Goal: Information Seeking & Learning: Learn about a topic

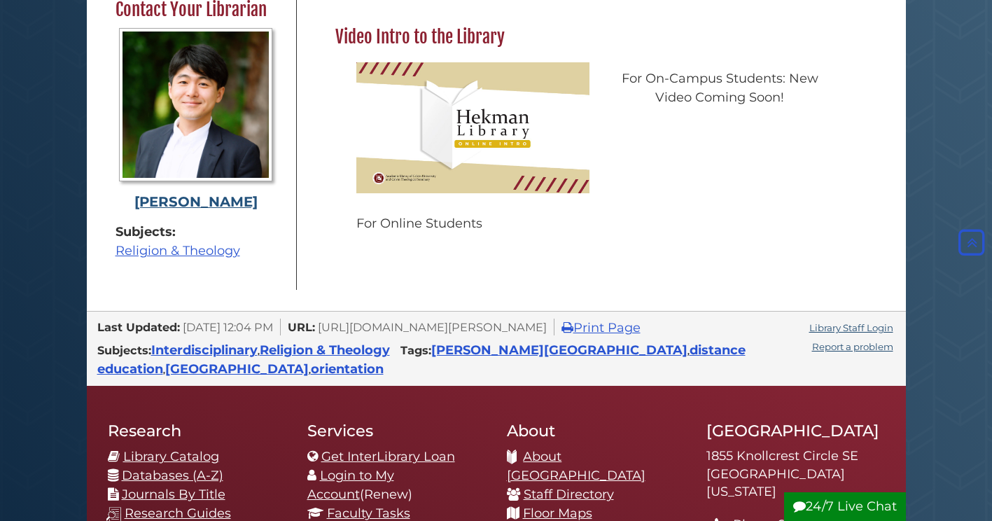
scroll to position [578, 0]
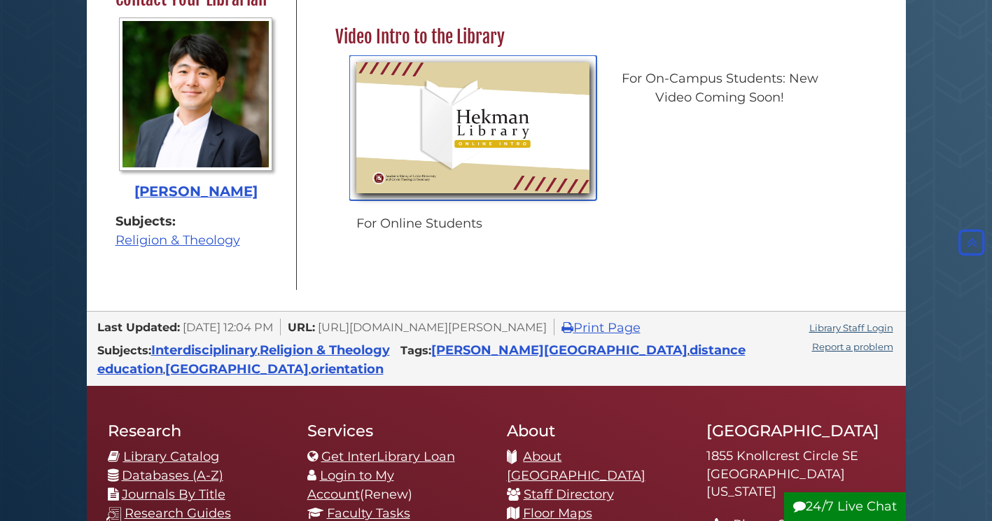
click at [508, 130] on img "slideshow" at bounding box center [472, 127] width 247 height 145
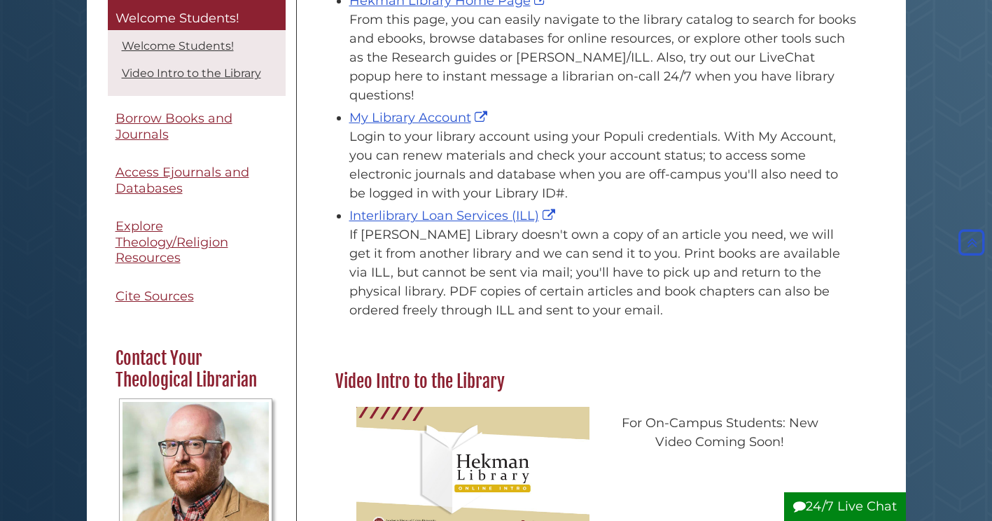
scroll to position [146, 0]
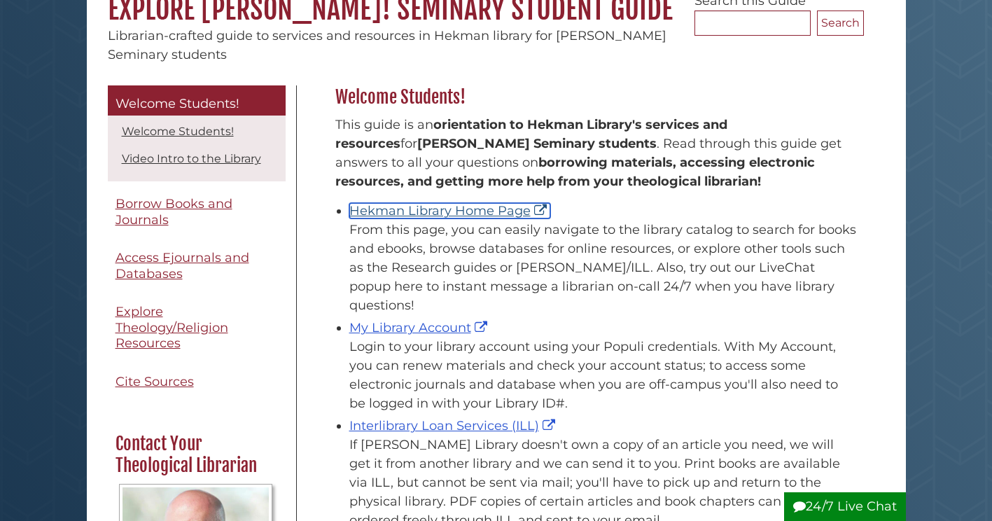
click at [411, 212] on link "Hekman Library Home Page" at bounding box center [449, 210] width 201 height 15
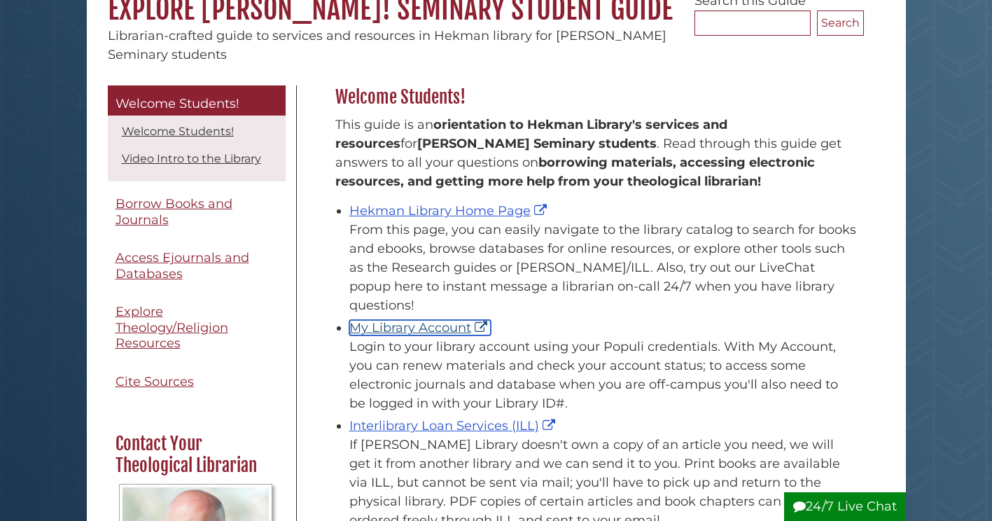
click at [428, 320] on link "My Library Account" at bounding box center [419, 327] width 141 height 15
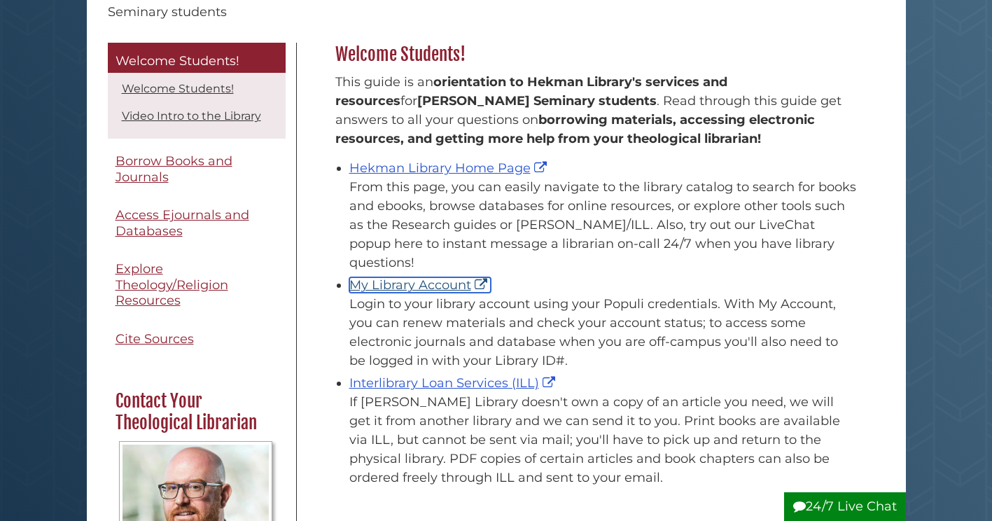
scroll to position [216, 0]
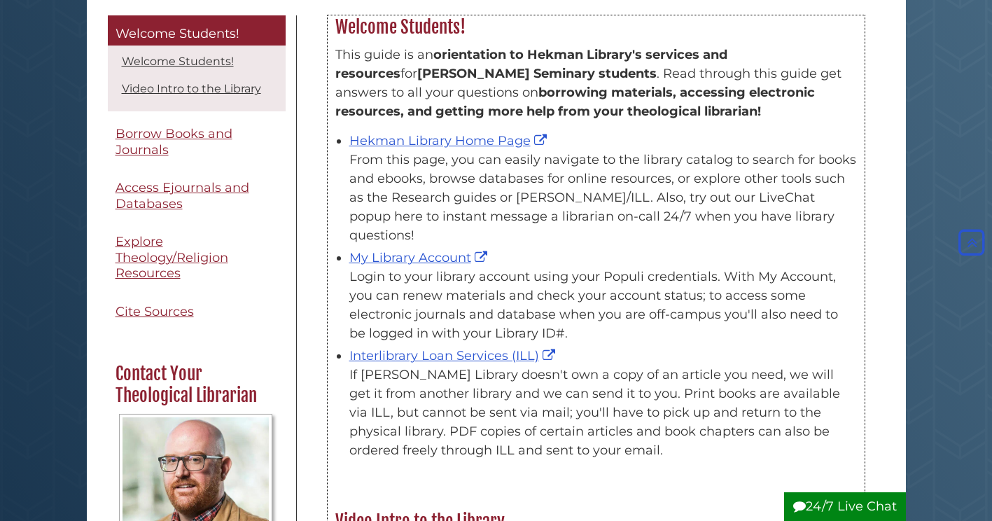
drag, startPoint x: 359, startPoint y: 256, endPoint x: 624, endPoint y: 317, distance: 271.5
click at [624, 317] on div "Login to your library account using your Populi credentials. With My Account, y…" at bounding box center [603, 305] width 508 height 76
click at [626, 317] on div "Login to your library account using your Populi credentials. With My Account, y…" at bounding box center [603, 305] width 508 height 76
click at [620, 321] on div "Login to your library account using your Populi credentials. With My Account, y…" at bounding box center [603, 305] width 508 height 76
drag, startPoint x: 608, startPoint y: 319, endPoint x: 367, endPoint y: 253, distance: 249.7
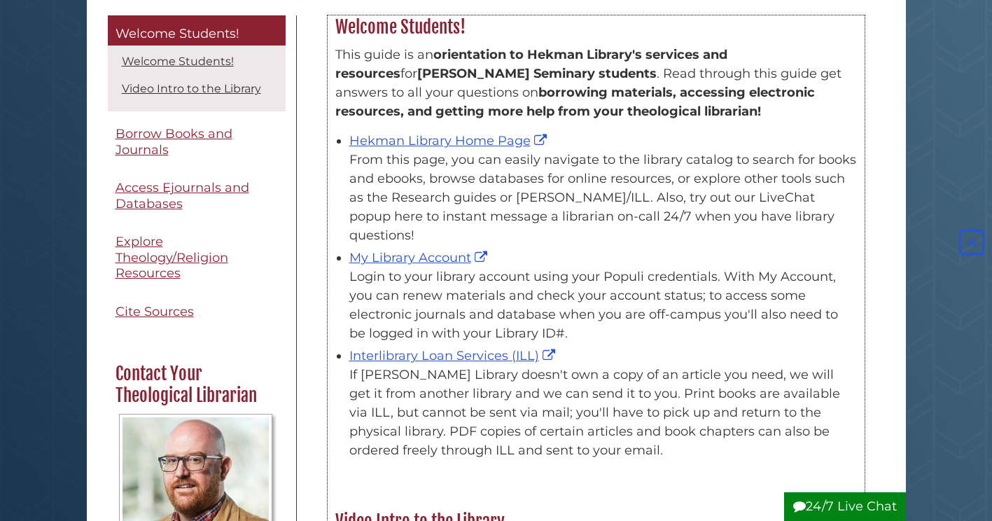
click at [367, 267] on div "Login to your library account using your Populi credentials. With My Account, y…" at bounding box center [603, 305] width 508 height 76
click at [644, 314] on div "Login to your library account using your Populi credentials. With My Account, y…" at bounding box center [603, 305] width 508 height 76
click at [636, 310] on div "Login to your library account using your Populi credentials. With My Account, y…" at bounding box center [603, 305] width 508 height 76
drag, startPoint x: 620, startPoint y: 312, endPoint x: 349, endPoint y: 258, distance: 276.1
click at [349, 267] on div "Login to your library account using your Populi credentials. With My Account, y…" at bounding box center [603, 305] width 508 height 76
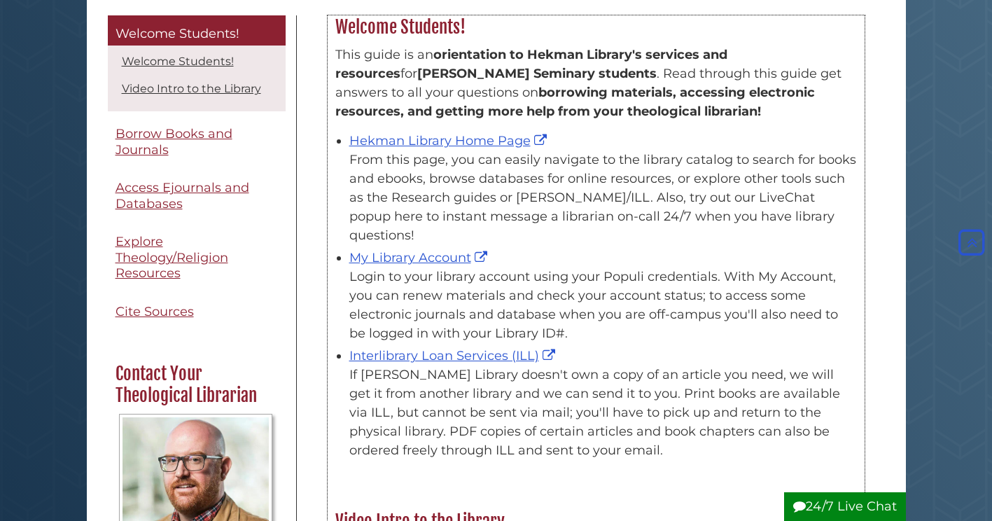
drag, startPoint x: 349, startPoint y: 258, endPoint x: 650, endPoint y: 268, distance: 300.5
click at [650, 267] on div "Login to your library account using your Populi credentials. With My Account, y…" at bounding box center [603, 305] width 508 height 76
click at [650, 273] on div "Login to your library account using your Populi credentials. With My Account, y…" at bounding box center [603, 305] width 508 height 76
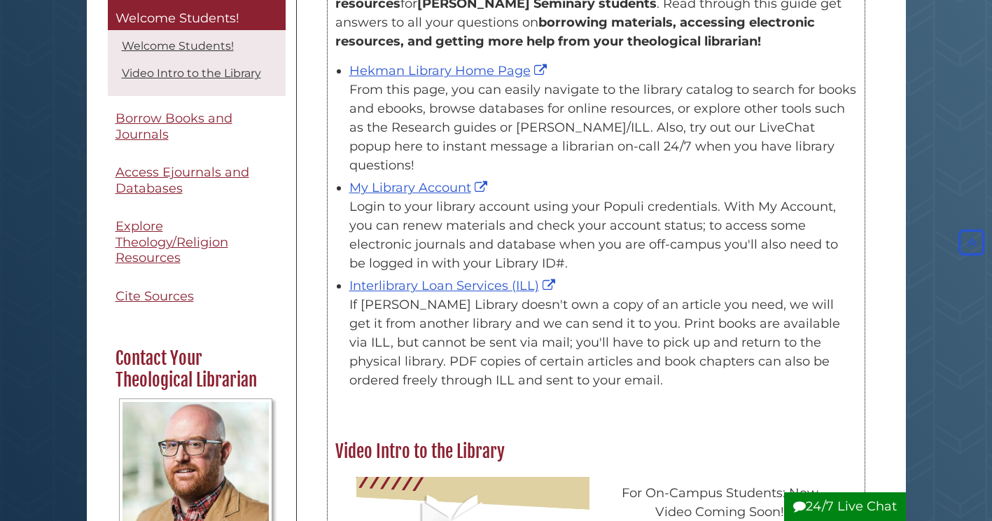
drag, startPoint x: 354, startPoint y: 287, endPoint x: 604, endPoint y: 370, distance: 264.1
click at [604, 370] on div "If Hekman Library doesn't own a copy of an article you need, we will get it fro…" at bounding box center [603, 342] width 508 height 95
click at [606, 375] on div "This guide is an orientation to Hekman Library's services and resources for Cal…" at bounding box center [596, 185] width 536 height 435
click at [601, 372] on div "This guide is an orientation to Hekman Library's services and resources for Cal…" at bounding box center [596, 185] width 536 height 435
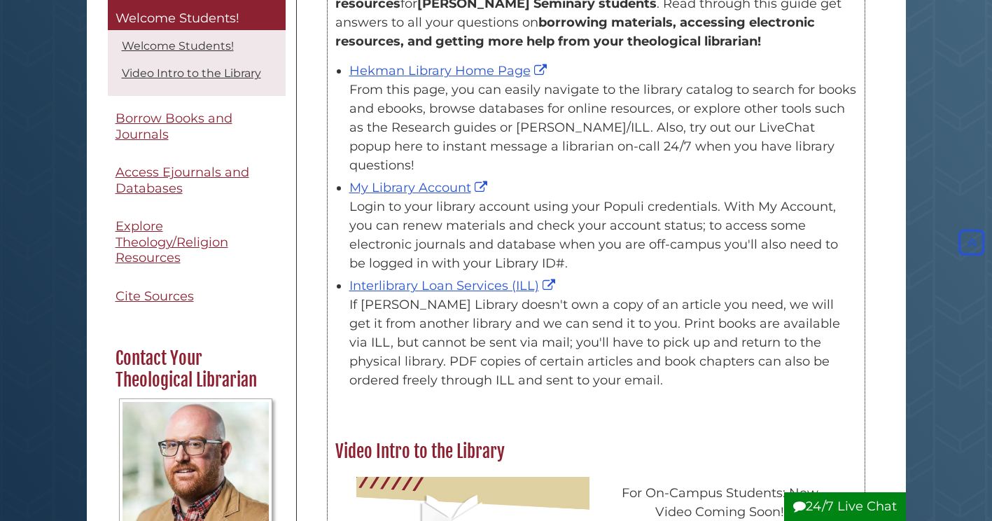
drag, startPoint x: 601, startPoint y: 372, endPoint x: 588, endPoint y: 370, distance: 12.7
click at [588, 370] on div "If Hekman Library doesn't own a copy of an article you need, we will get it fro…" at bounding box center [603, 342] width 508 height 95
click at [583, 365] on div "If Hekman Library doesn't own a copy of an article you need, we will get it fro…" at bounding box center [603, 342] width 508 height 95
drag, startPoint x: 587, startPoint y: 363, endPoint x: 347, endPoint y: 288, distance: 251.7
click at [347, 288] on ul "Hekman Library Home Page From this page, you can easily navigate to the library…" at bounding box center [596, 224] width 522 height 332
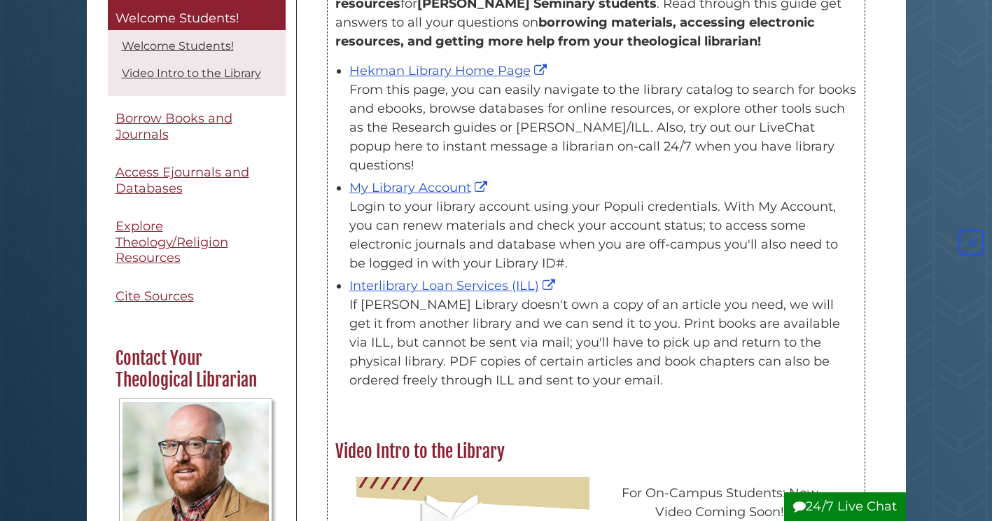
drag, startPoint x: 347, startPoint y: 288, endPoint x: 459, endPoint y: 317, distance: 115.1
click at [459, 317] on div "If Hekman Library doesn't own a copy of an article you need, we will get it fro…" at bounding box center [603, 342] width 508 height 95
click at [458, 319] on div "If Hekman Library doesn't own a copy of an article you need, we will get it fro…" at bounding box center [603, 342] width 508 height 95
click at [457, 323] on div "If Hekman Library doesn't own a copy of an article you need, we will get it fro…" at bounding box center [603, 342] width 508 height 95
drag, startPoint x: 559, startPoint y: 375, endPoint x: 327, endPoint y: 286, distance: 248.6
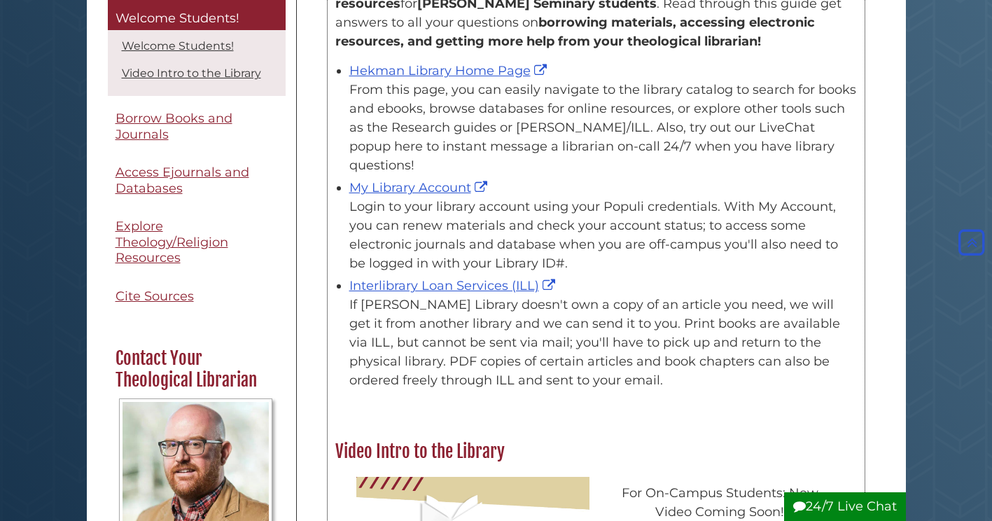
click at [327, 286] on div "Welcome Students! This guide is an orientation to Hekman Library's services and…" at bounding box center [596, 324] width 558 height 759
drag, startPoint x: 327, startPoint y: 286, endPoint x: 438, endPoint y: 348, distance: 127.2
click at [438, 348] on div "If Hekman Library doesn't own a copy of an article you need, we will get it fro…" at bounding box center [603, 342] width 508 height 95
click at [440, 349] on div "If Hekman Library doesn't own a copy of an article you need, we will get it fro…" at bounding box center [603, 342] width 508 height 95
click at [473, 349] on div "If Hekman Library doesn't own a copy of an article you need, we will get it fro…" at bounding box center [603, 342] width 508 height 95
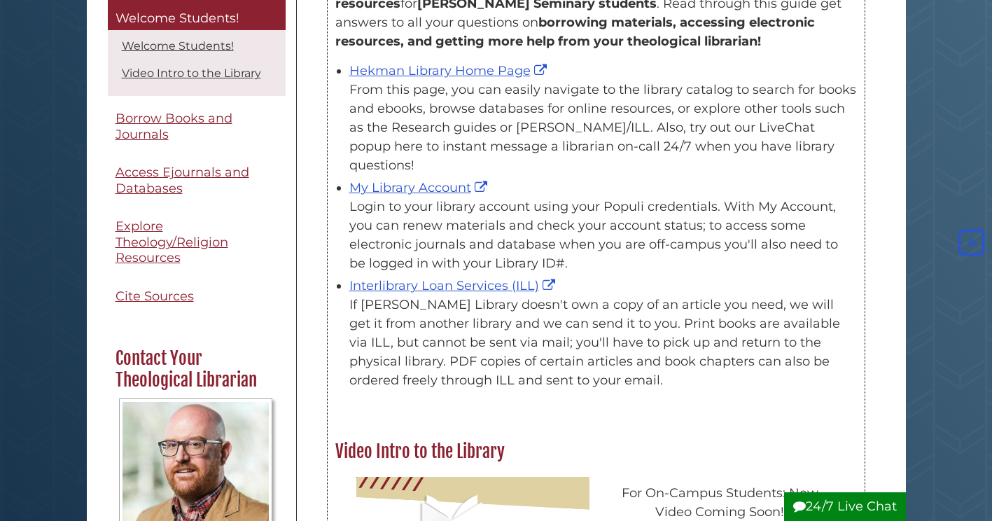
click at [528, 359] on div "If Hekman Library doesn't own a copy of an article you need, we will get it fro…" at bounding box center [603, 342] width 508 height 95
click at [557, 364] on div "If Hekman Library doesn't own a copy of an article you need, we will get it fro…" at bounding box center [603, 342] width 508 height 95
click at [584, 370] on div "If Hekman Library doesn't own a copy of an article you need, we will get it fro…" at bounding box center [603, 342] width 508 height 95
drag, startPoint x: 573, startPoint y: 356, endPoint x: 417, endPoint y: 310, distance: 162.8
click at [417, 310] on div "If Hekman Library doesn't own a copy of an article you need, we will get it fro…" at bounding box center [603, 342] width 508 height 95
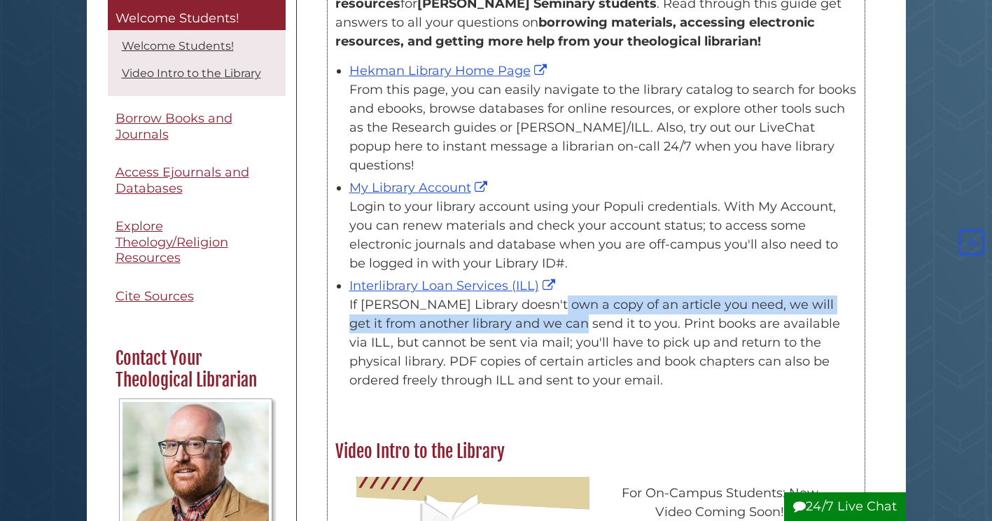
click at [476, 295] on div "If Hekman Library doesn't own a copy of an article you need, we will get it fro…" at bounding box center [603, 342] width 508 height 95
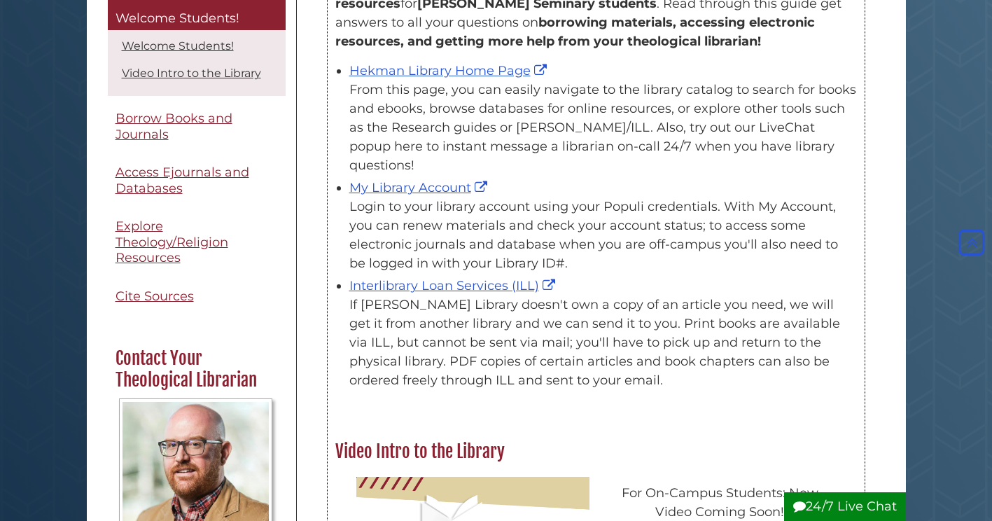
drag, startPoint x: 476, startPoint y: 295, endPoint x: 540, endPoint y: 305, distance: 64.4
click at [540, 305] on div "If Hekman Library doesn't own a copy of an article you need, we will get it fro…" at bounding box center [603, 342] width 508 height 95
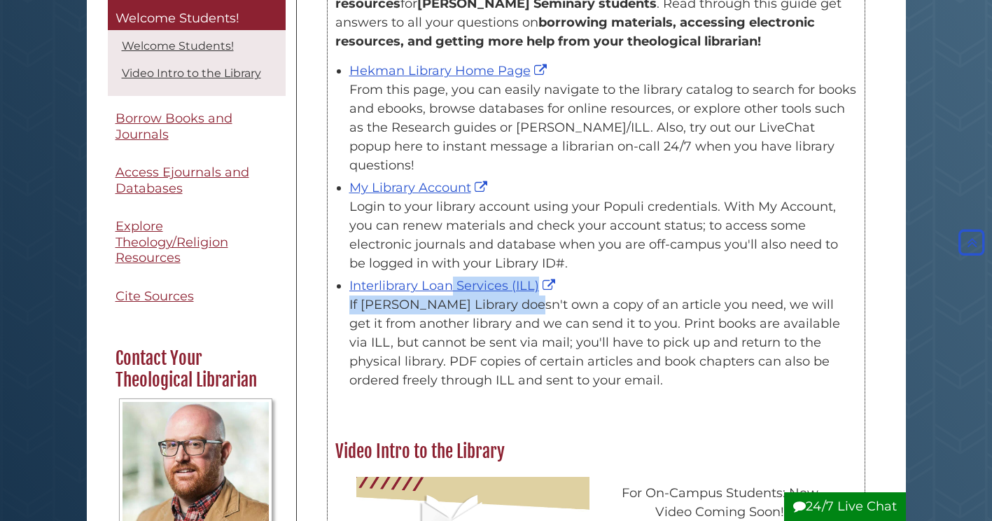
drag, startPoint x: 346, startPoint y: 269, endPoint x: 455, endPoint y: 291, distance: 111.3
click at [455, 291] on ul "Hekman Library Home Page From this page, you can easily navigate to the library…" at bounding box center [596, 224] width 522 height 332
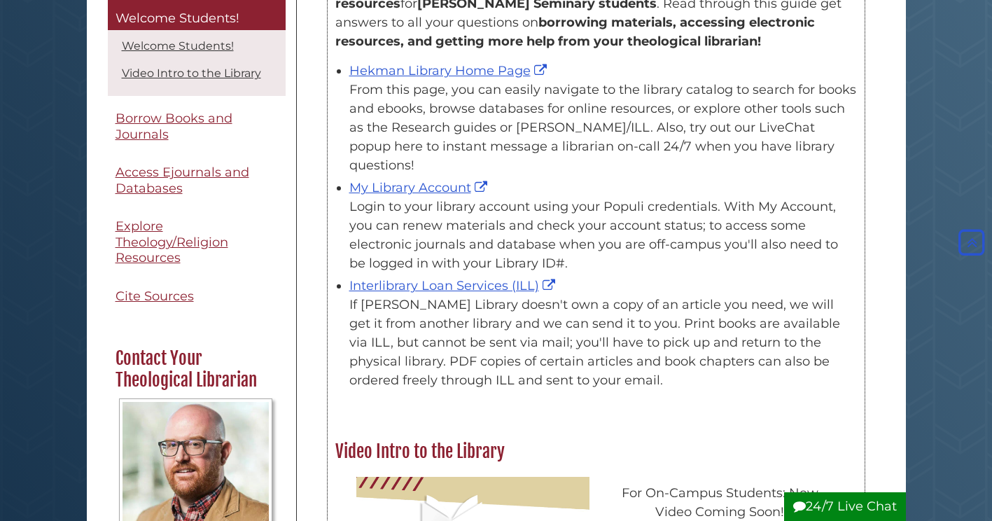
drag, startPoint x: 455, startPoint y: 291, endPoint x: 545, endPoint y: 342, distance: 103.2
click at [545, 342] on div "If Hekman Library doesn't own a copy of an article you need, we will get it fro…" at bounding box center [603, 342] width 508 height 95
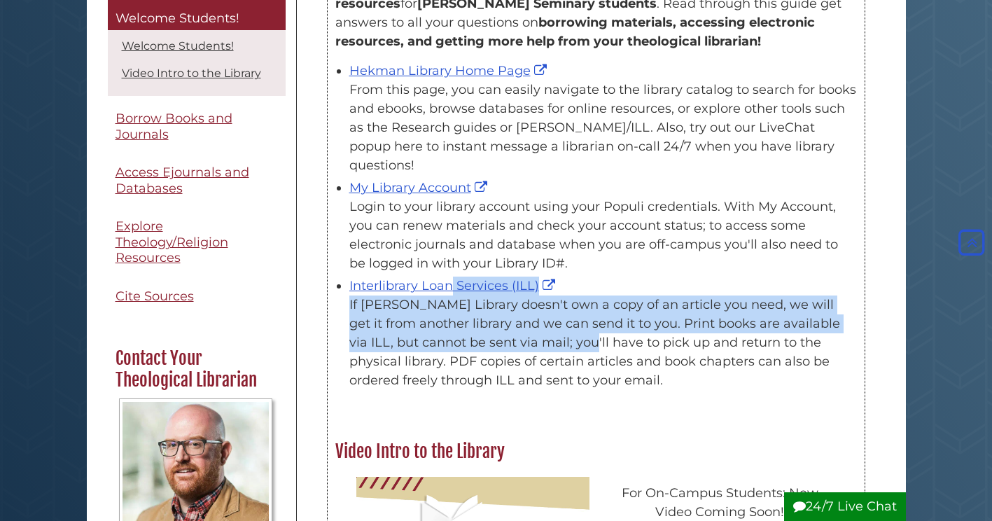
drag, startPoint x: 345, startPoint y: 271, endPoint x: 498, endPoint y: 333, distance: 164.6
click at [498, 333] on ul "Hekman Library Home Page From this page, you can easily navigate to the library…" at bounding box center [596, 224] width 522 height 332
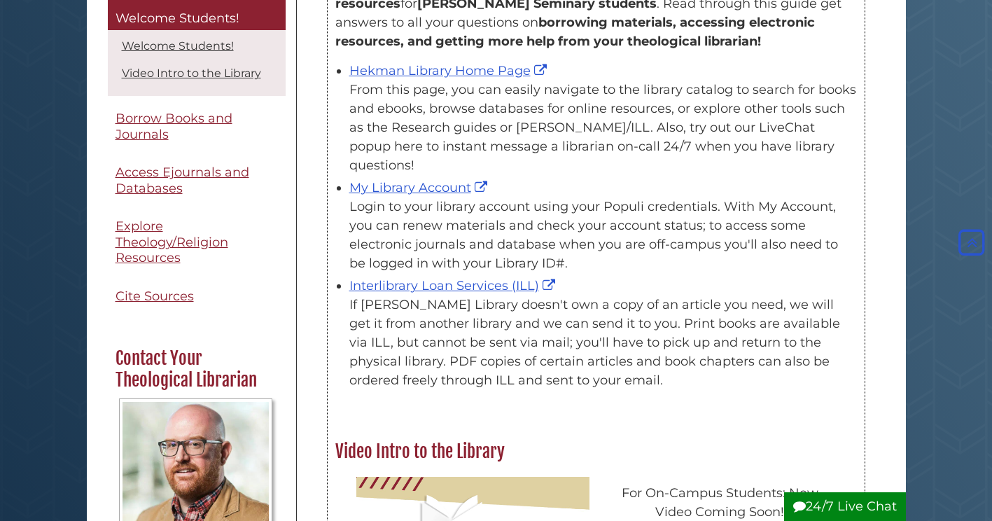
drag, startPoint x: 498, startPoint y: 333, endPoint x: 511, endPoint y: 346, distance: 18.8
click at [511, 346] on div "If Hekman Library doesn't own a copy of an article you need, we will get it fro…" at bounding box center [603, 342] width 508 height 95
drag, startPoint x: 511, startPoint y: 346, endPoint x: 492, endPoint y: 323, distance: 29.3
click at [492, 323] on div "If Hekman Library doesn't own a copy of an article you need, we will get it fro…" at bounding box center [603, 342] width 508 height 95
drag, startPoint x: 562, startPoint y: 342, endPoint x: 652, endPoint y: 352, distance: 90.2
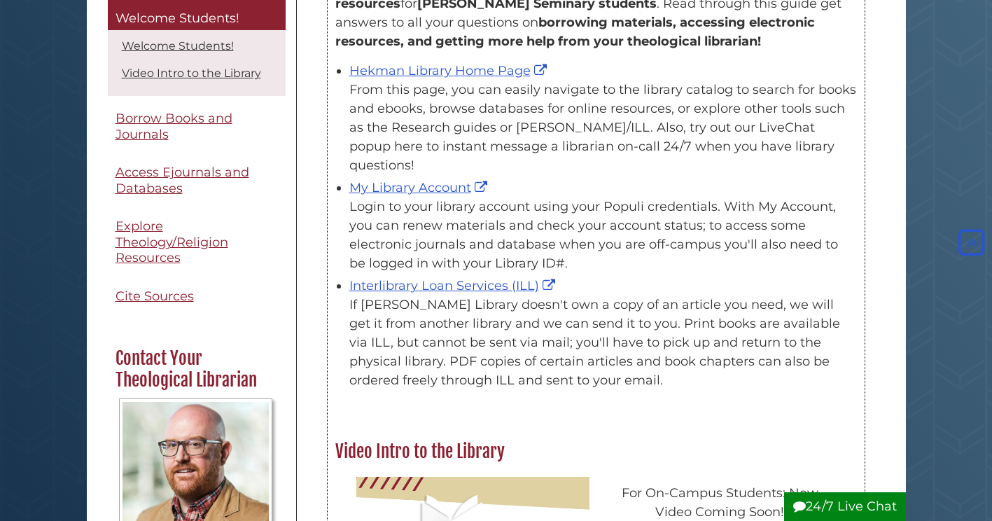
click at [652, 352] on div "If Hekman Library doesn't own a copy of an article you need, we will get it fro…" at bounding box center [603, 342] width 508 height 95
drag, startPoint x: 652, startPoint y: 352, endPoint x: 658, endPoint y: 389, distance: 36.9
click at [657, 388] on div "Welcome Students! This guide is an orientation to Hekman Library's services and…" at bounding box center [596, 181] width 537 height 473
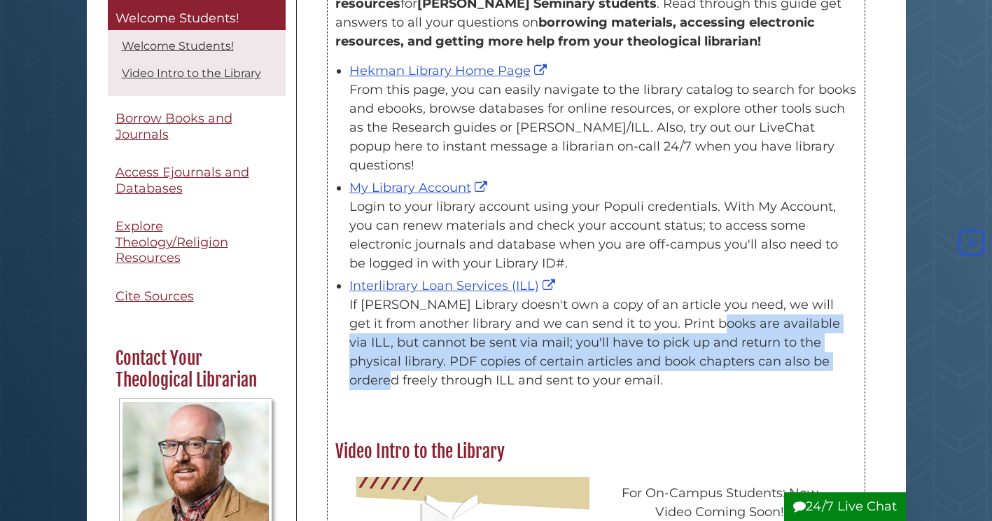
drag, startPoint x: 741, startPoint y: 342, endPoint x: 616, endPoint y: 312, distance: 128.4
click at [616, 312] on div "If Hekman Library doesn't own a copy of an article you need, we will get it fro…" at bounding box center [603, 342] width 508 height 95
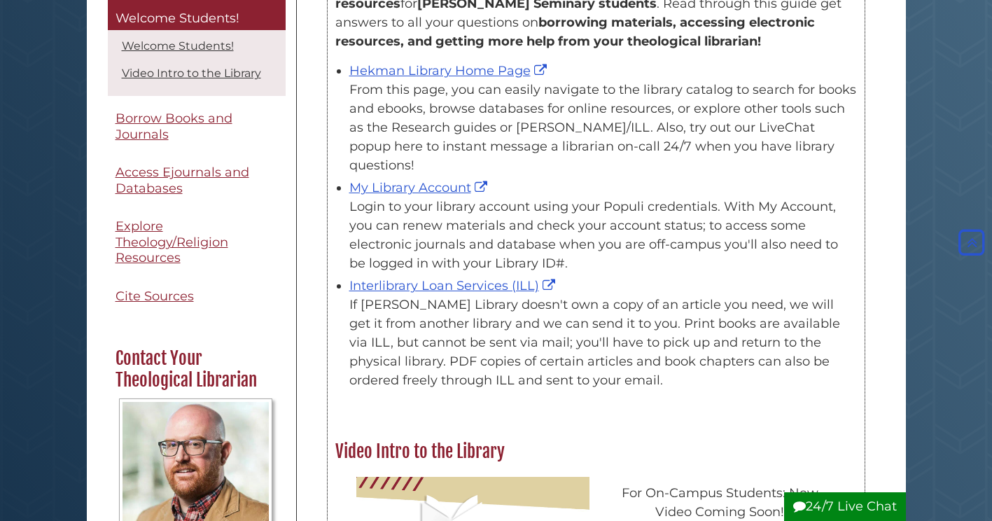
drag, startPoint x: 616, startPoint y: 312, endPoint x: 684, endPoint y: 387, distance: 101.6
click at [682, 386] on div "Welcome Students! This guide is an orientation to Hekman Library's services and…" at bounding box center [596, 181] width 537 height 473
click at [741, 344] on div "If Hekman Library doesn't own a copy of an article you need, we will get it fro…" at bounding box center [603, 342] width 508 height 95
drag, startPoint x: 435, startPoint y: 375, endPoint x: 572, endPoint y: 372, distance: 136.5
click at [572, 372] on div "This guide is an orientation to Hekman Library's services and resources for Cal…" at bounding box center [596, 185] width 536 height 435
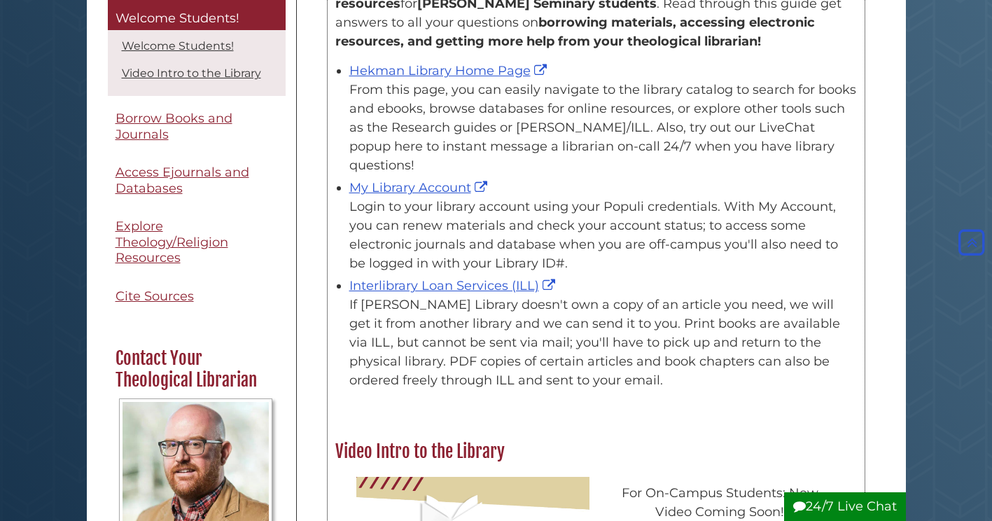
drag, startPoint x: 572, startPoint y: 372, endPoint x: 601, endPoint y: 368, distance: 29.7
click at [601, 369] on div "If Hekman Library doesn't own a copy of an article you need, we will get it fro…" at bounding box center [603, 342] width 508 height 95
click at [585, 361] on div "If Hekman Library doesn't own a copy of an article you need, we will get it fro…" at bounding box center [603, 342] width 508 height 95
drag, startPoint x: 581, startPoint y: 363, endPoint x: 396, endPoint y: 316, distance: 190.5
click at [396, 316] on div "If Hekman Library doesn't own a copy of an article you need, we will get it fro…" at bounding box center [603, 342] width 508 height 95
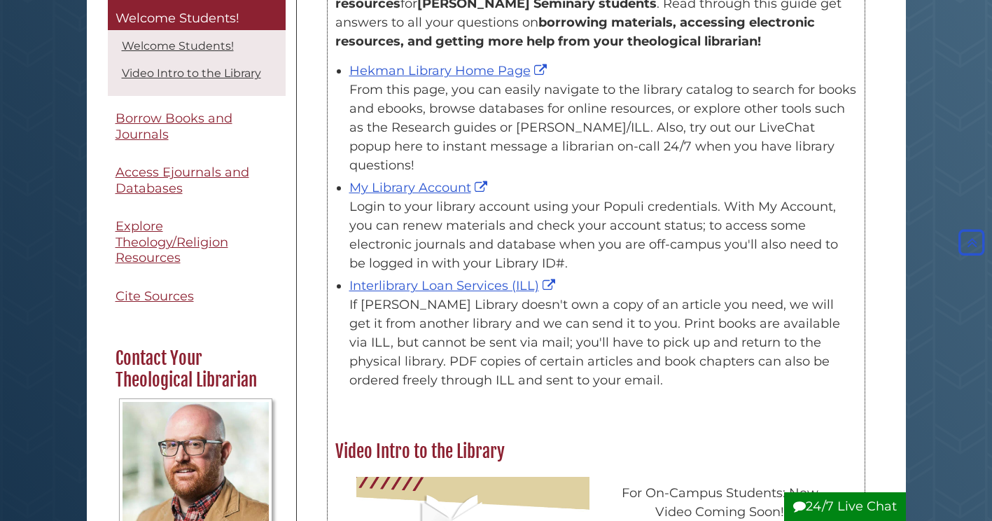
drag, startPoint x: 396, startPoint y: 316, endPoint x: 393, endPoint y: 335, distance: 19.1
click at [393, 335] on div "If Hekman Library doesn't own a copy of an article you need, we will get it fro…" at bounding box center [603, 342] width 508 height 95
click at [418, 344] on div "If Hekman Library doesn't own a copy of an article you need, we will get it fro…" at bounding box center [603, 342] width 508 height 95
click at [448, 363] on div "If Hekman Library doesn't own a copy of an article you need, we will get it fro…" at bounding box center [603, 342] width 508 height 95
drag, startPoint x: 210, startPoint y: 15, endPoint x: 624, endPoint y: 104, distance: 424.0
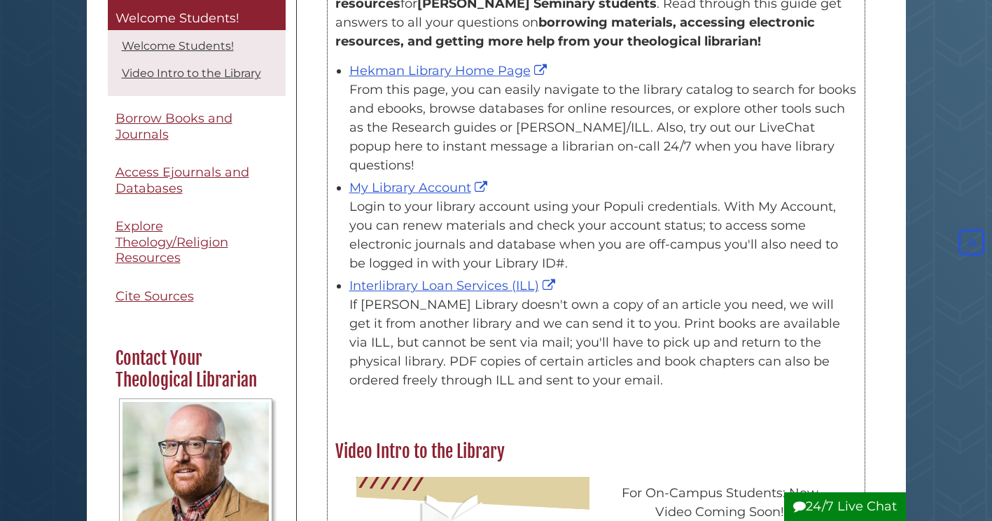
click at [620, 104] on div "From this page, you can easily navigate to the library catalog to search for bo…" at bounding box center [603, 128] width 508 height 95
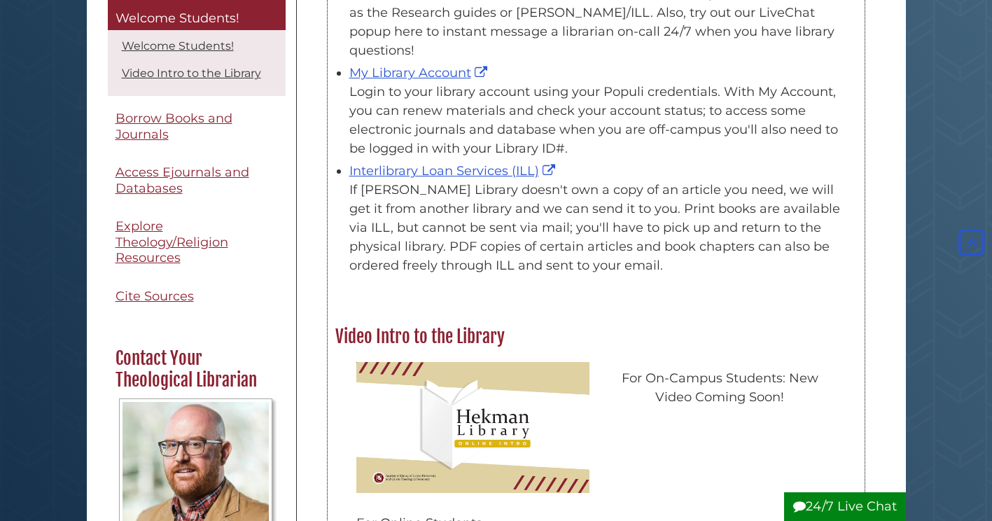
scroll to position [356, 0]
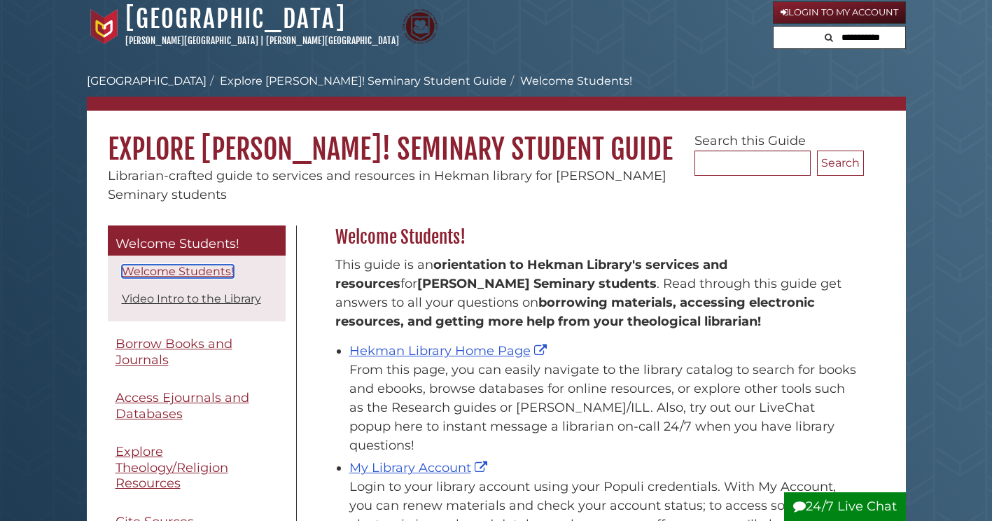
click at [224, 271] on link "Welcome Students!" at bounding box center [178, 271] width 112 height 13
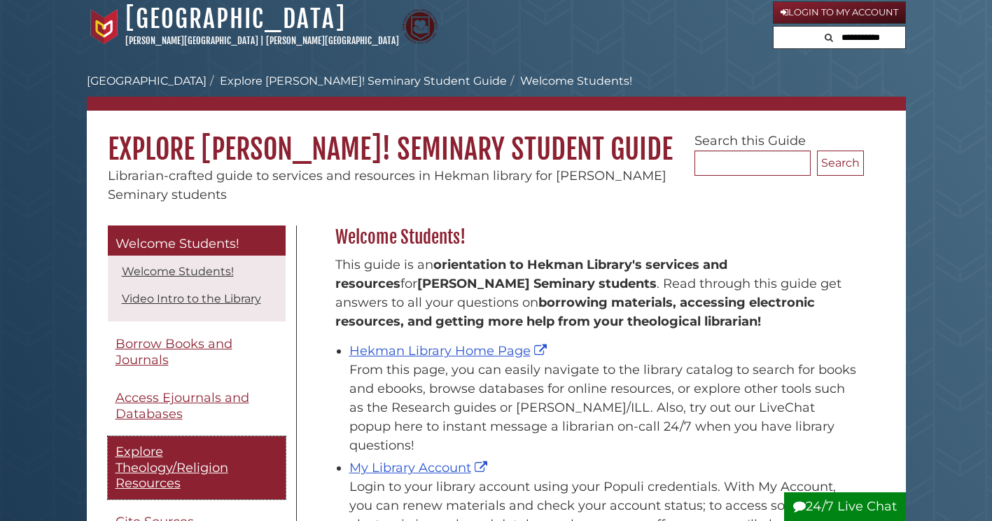
scroll to position [231, 0]
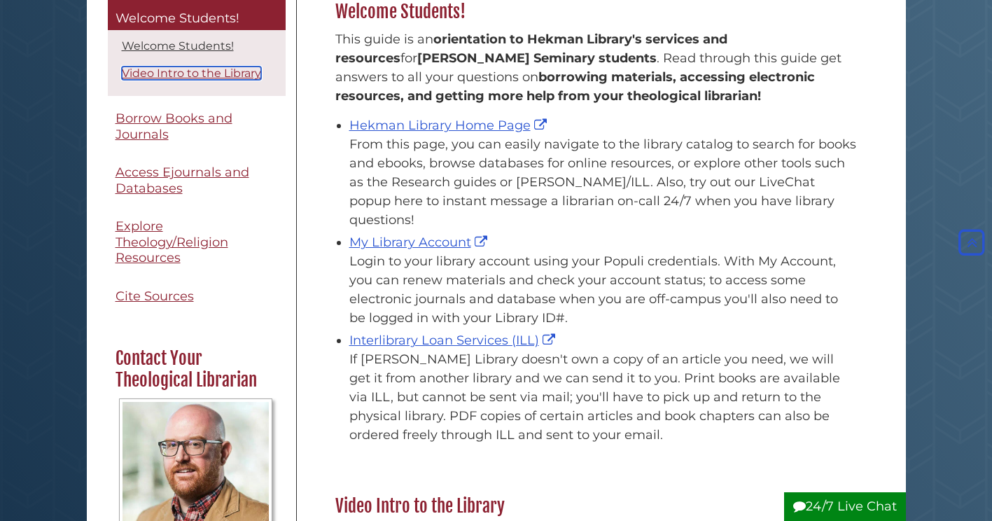
click at [200, 73] on link "Video Intro to the Library" at bounding box center [191, 73] width 139 height 13
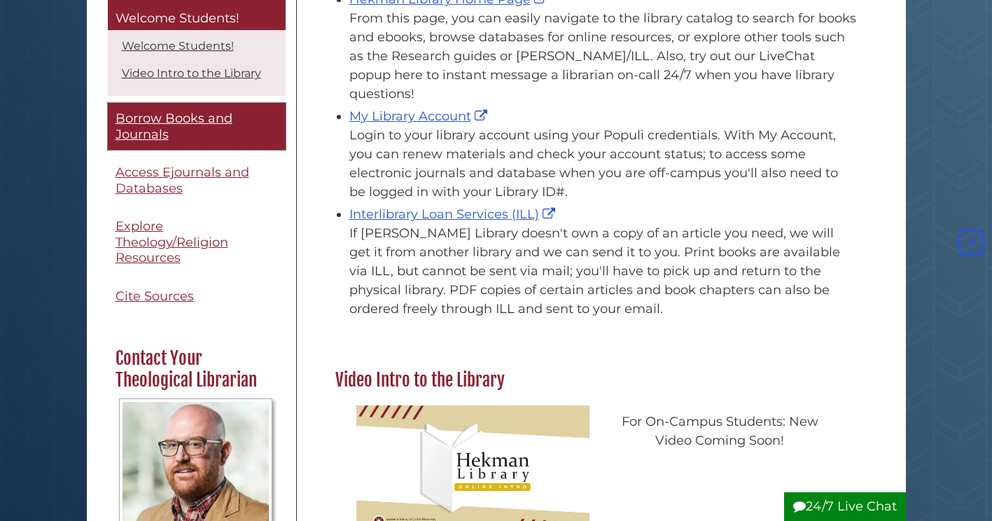
scroll to position [356, 0]
click at [186, 116] on span "Borrow Books and Journals" at bounding box center [174, 127] width 117 height 32
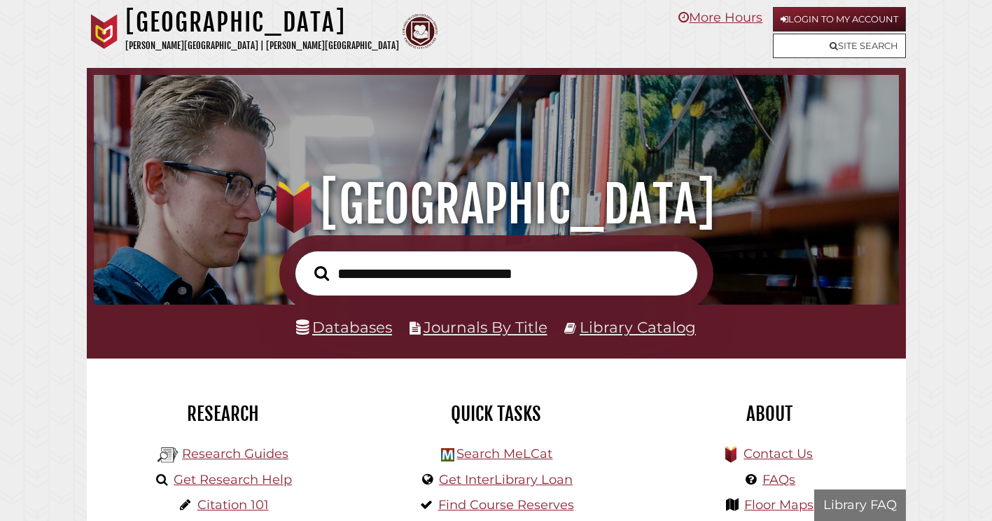
scroll to position [266, 798]
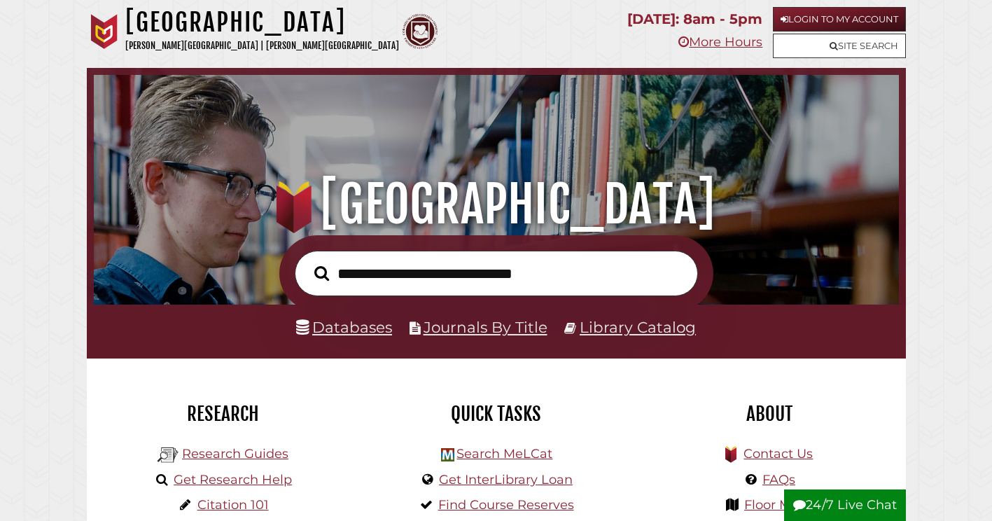
scroll to position [266, 798]
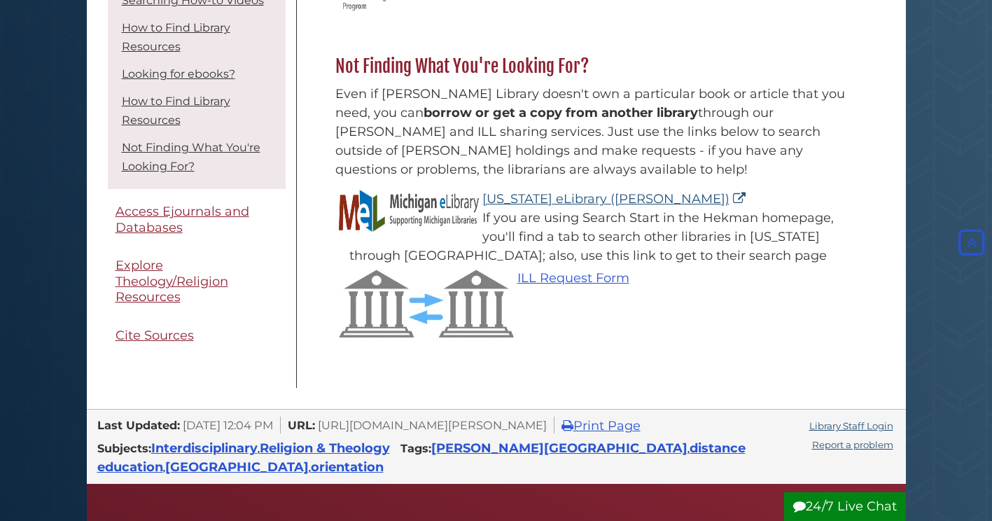
scroll to position [1820, 0]
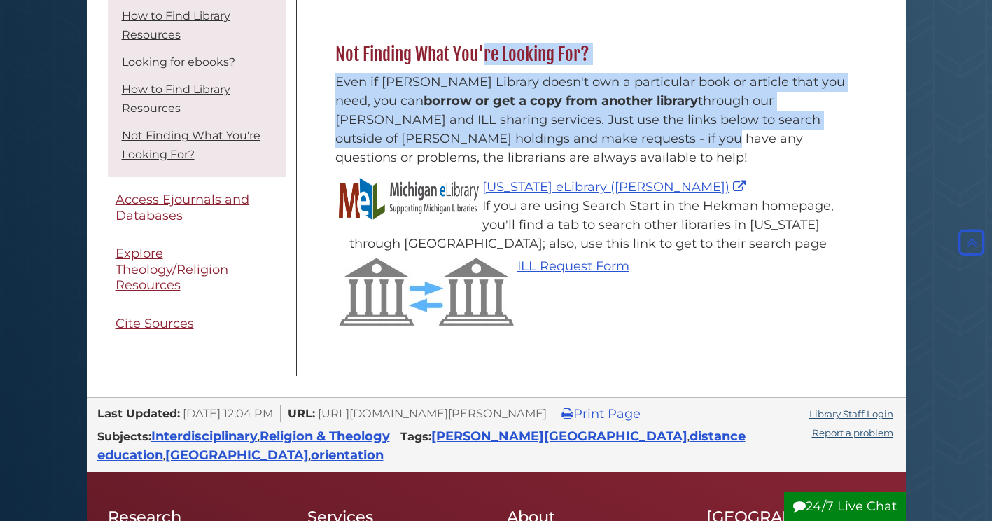
drag, startPoint x: 302, startPoint y: 46, endPoint x: 566, endPoint y: 149, distance: 283.3
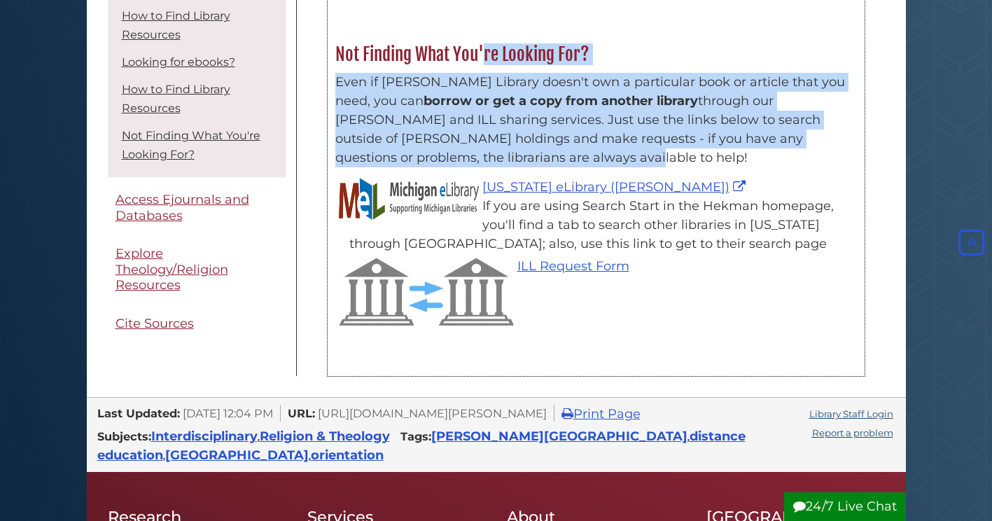
drag, startPoint x: 566, startPoint y: 149, endPoint x: 566, endPoint y: 157, distance: 7.7
click at [566, 157] on p "Even if Hekman Library doesn't own a particular book or article that you need, …" at bounding box center [596, 120] width 522 height 95
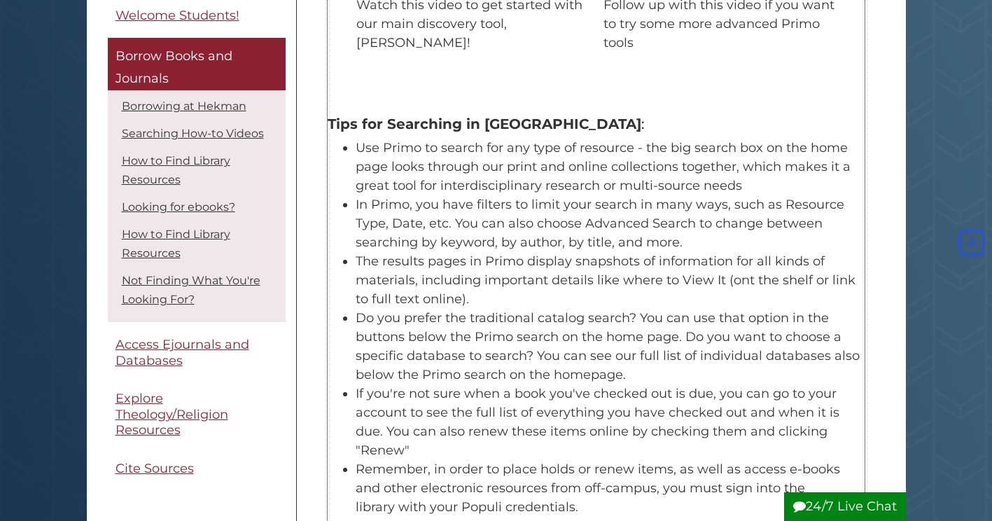
scroll to position [770, 0]
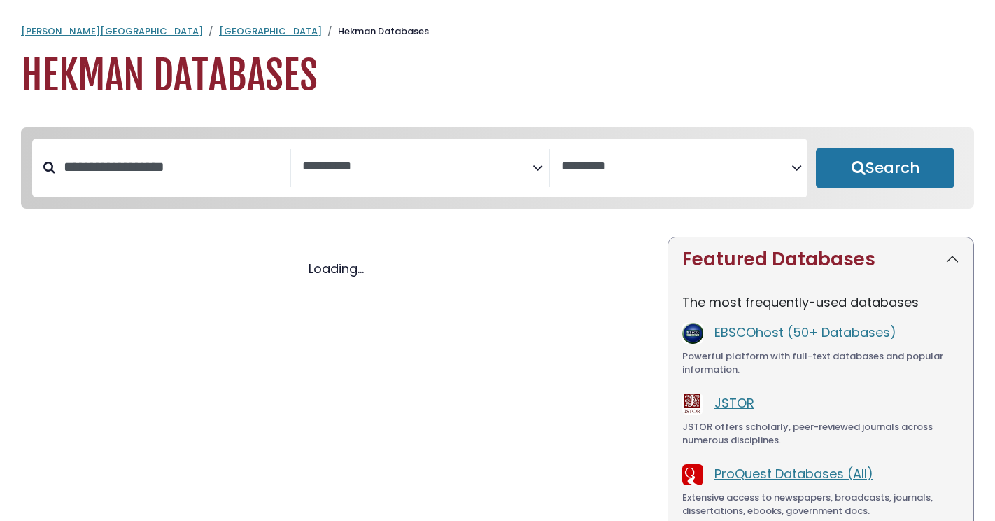
select select "Database Subject Filter"
select select "Database Vendors Filter"
select select "Database Subject Filter"
select select "Database Vendors Filter"
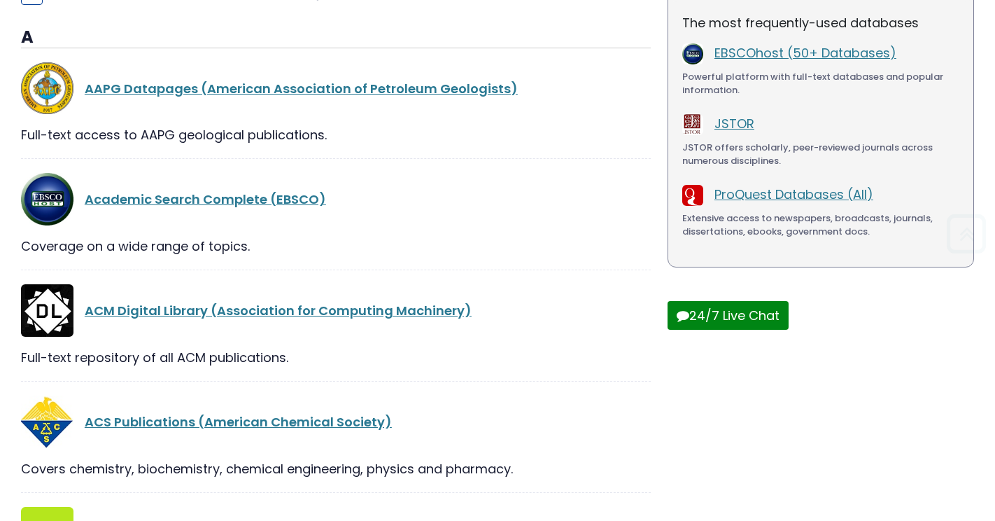
scroll to position [280, 0]
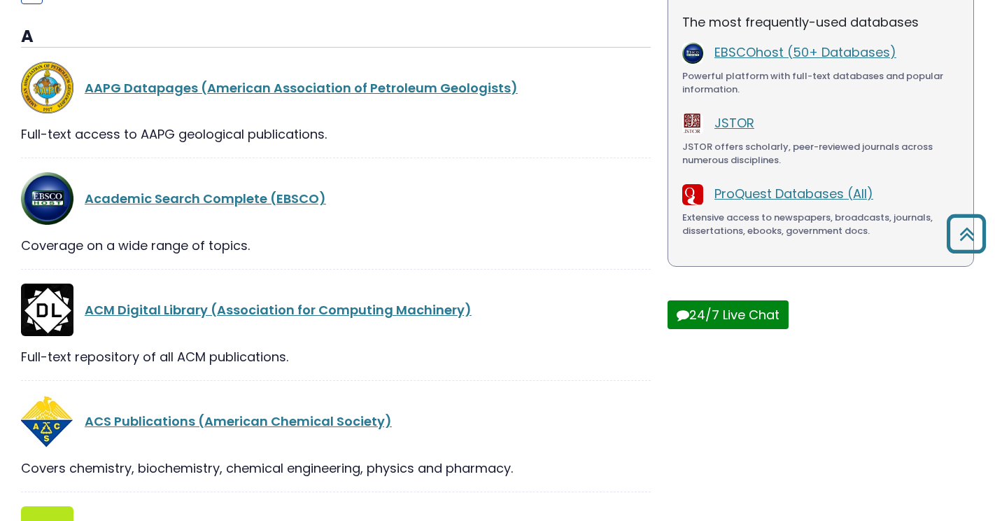
click at [704, 305] on button "24/7 Live Chat" at bounding box center [728, 314] width 121 height 29
click at [819, 293] on div "Featured Databases The most frequently-used databases EBSCOhost (50+ Databases)…" at bounding box center [821, 143] width 307 height 372
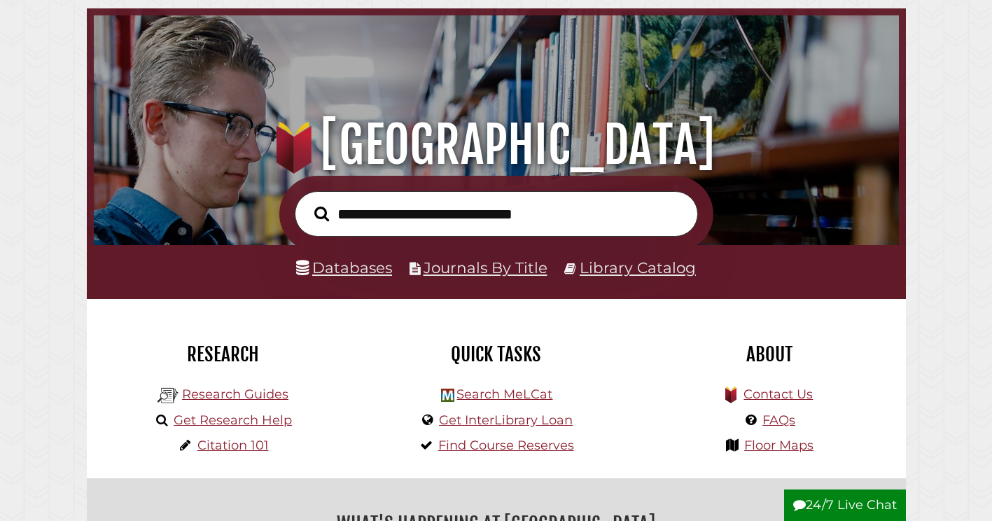
scroll to position [140, 0]
